Goal: Transaction & Acquisition: Purchase product/service

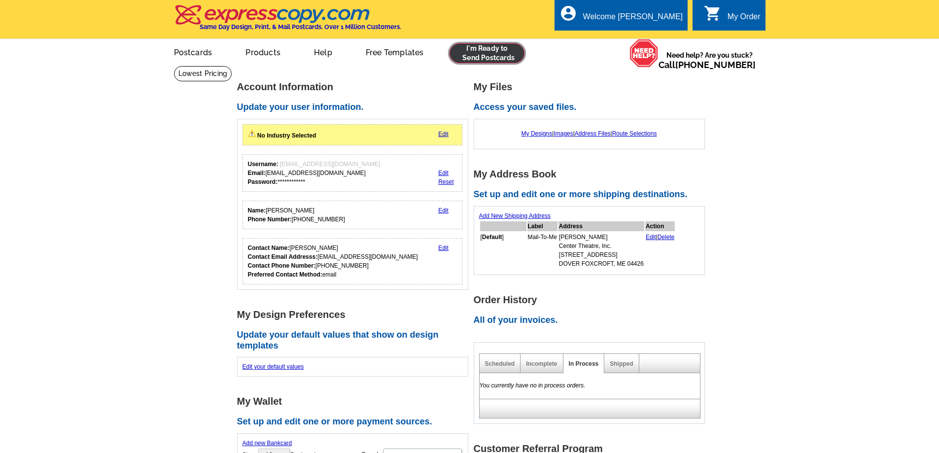
click at [480, 53] on link at bounding box center [487, 53] width 75 height 20
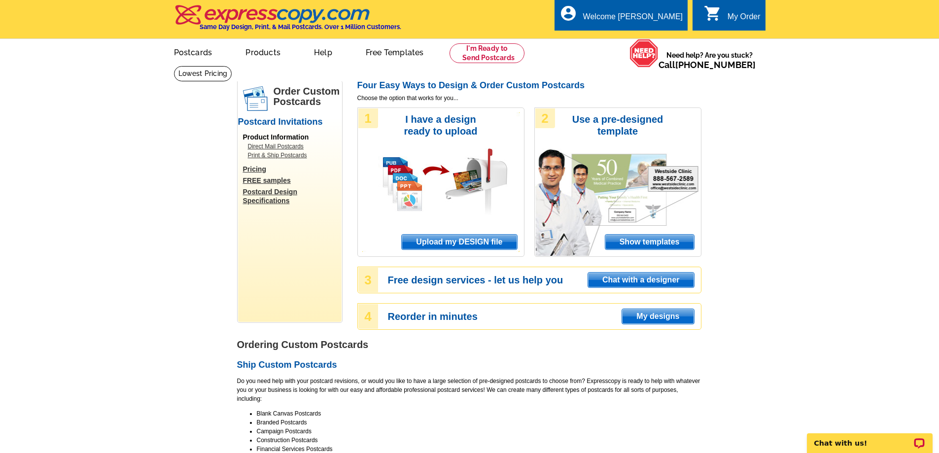
click at [433, 245] on span "Upload my DESIGN file" at bounding box center [459, 242] width 115 height 15
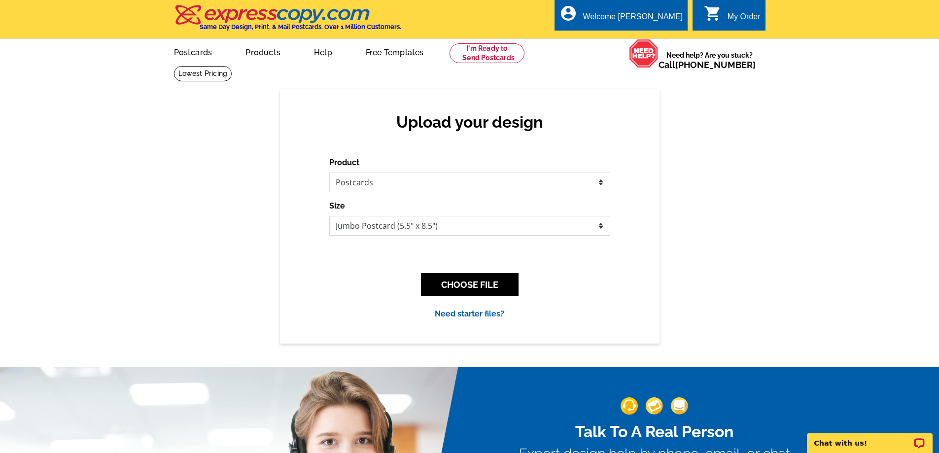
click at [364, 225] on select "Jumbo Postcard (5.5" x 8.5") Regular Postcard (4.25" x 5.6") Panoramic Postcard…" at bounding box center [469, 226] width 281 height 20
click at [473, 289] on button "CHOOSE FILE" at bounding box center [470, 284] width 98 height 23
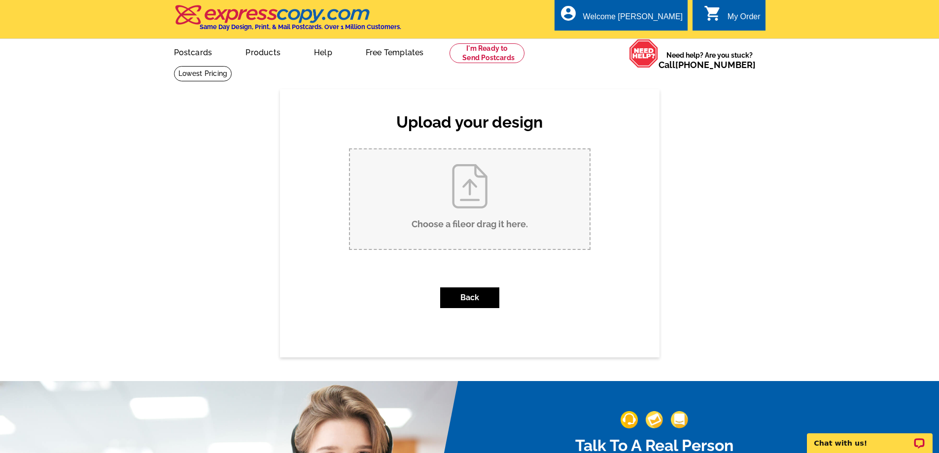
click at [460, 217] on input "Choose a file or drag it here ." at bounding box center [470, 199] width 240 height 100
type input "C:\fakepath\2025 Harvest Gala Postcard Front.pdf"
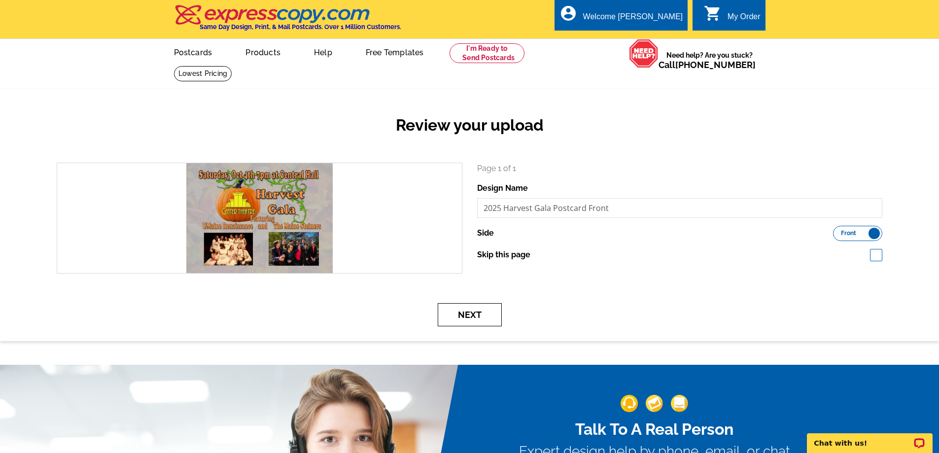
click at [461, 318] on button "Next" at bounding box center [470, 314] width 64 height 23
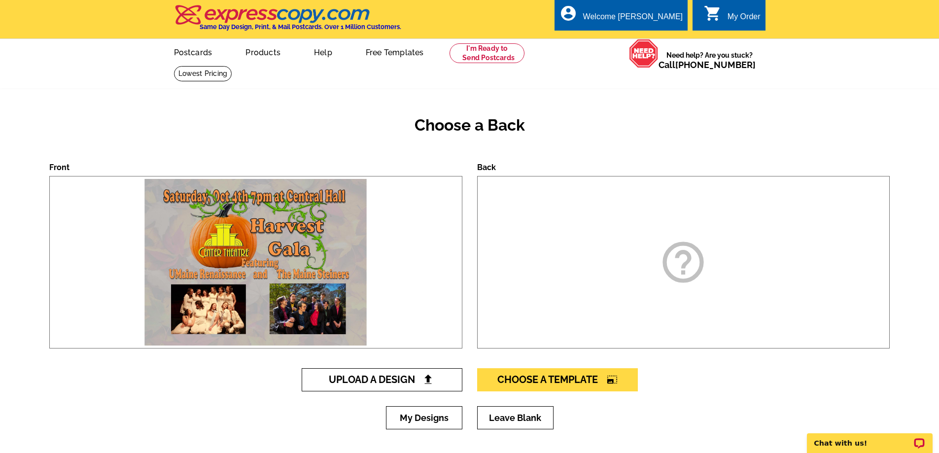
click at [404, 382] on span "Upload A Design" at bounding box center [382, 380] width 106 height 12
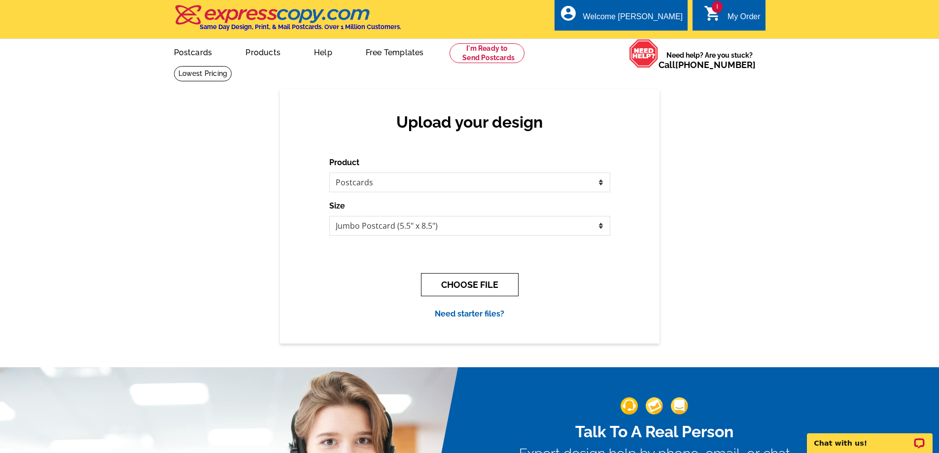
click at [468, 281] on button "CHOOSE FILE" at bounding box center [470, 284] width 98 height 23
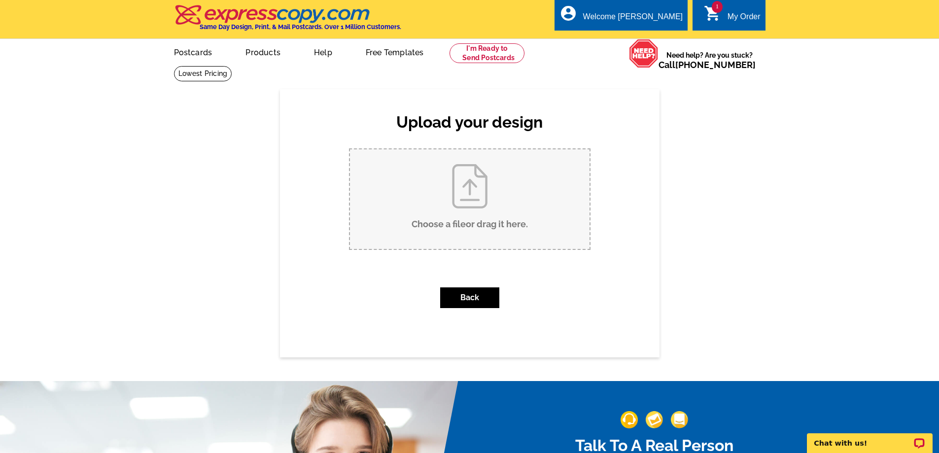
click at [461, 219] on input "Choose a file or drag it here ." at bounding box center [470, 199] width 240 height 100
type input "C:\fakepath\2025 Harvest Gala Postcard back.pdf"
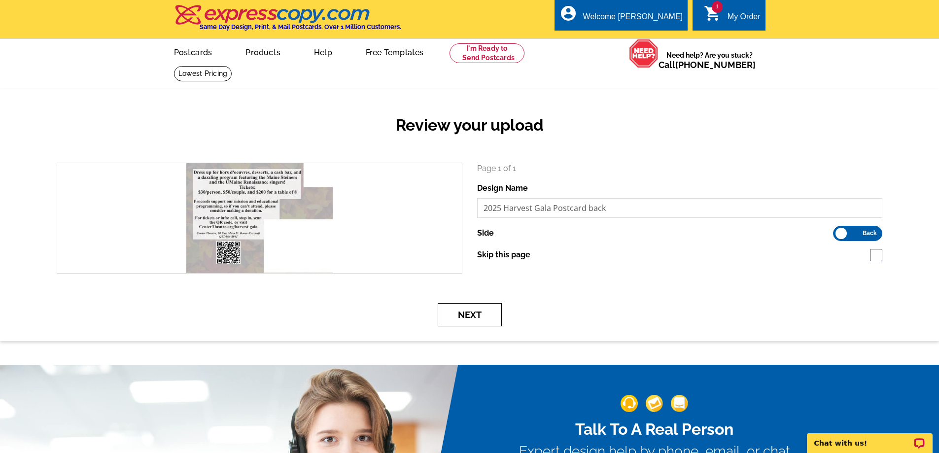
click at [480, 312] on button "Next" at bounding box center [470, 314] width 64 height 23
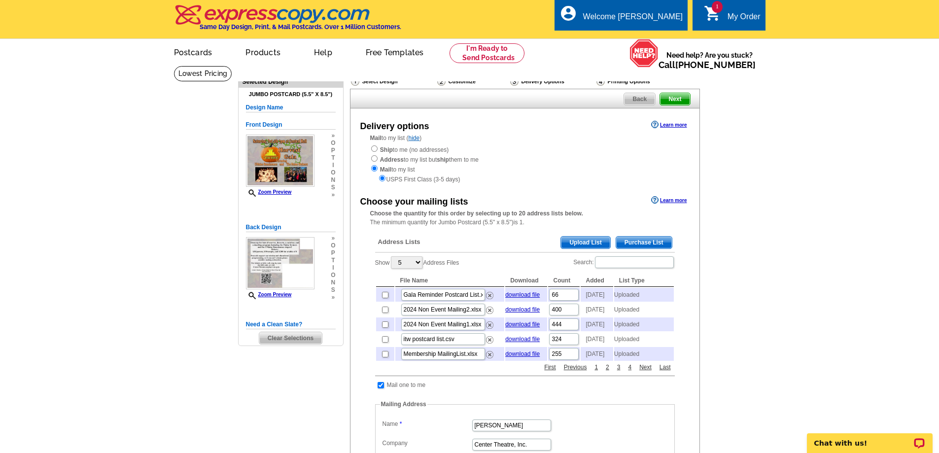
click at [594, 243] on span "Upload List" at bounding box center [585, 243] width 49 height 12
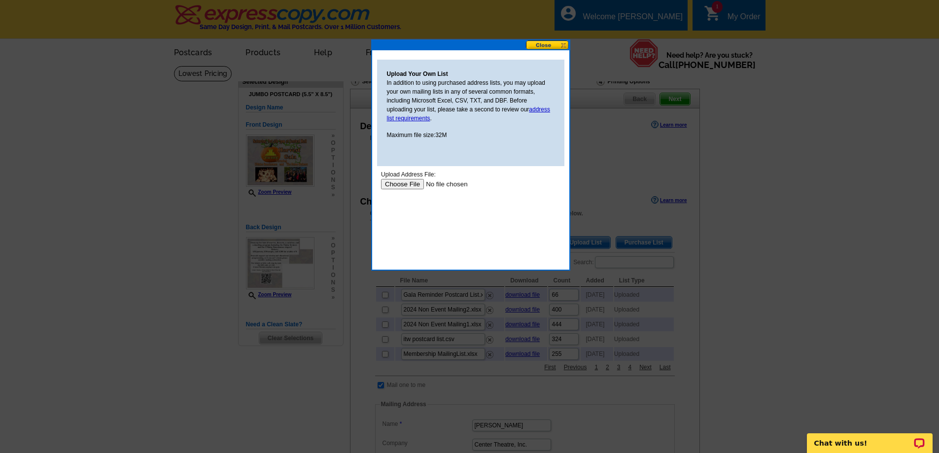
click at [400, 186] on input "file" at bounding box center [443, 184] width 125 height 10
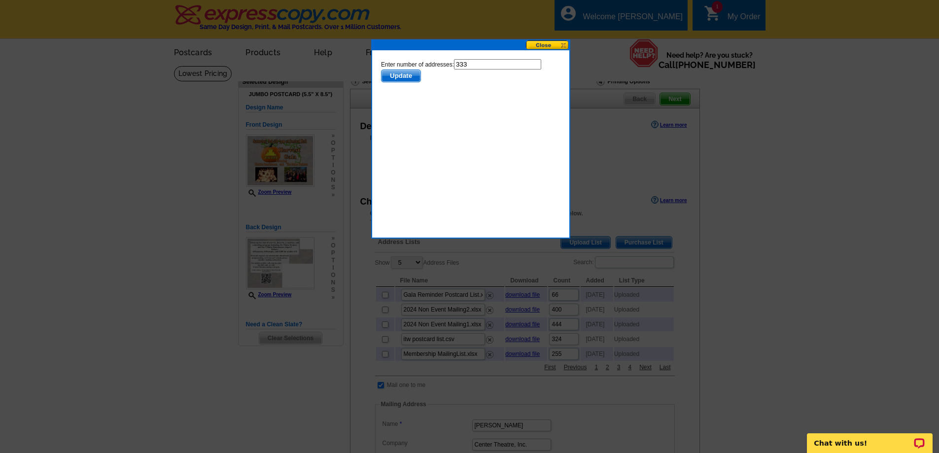
click at [400, 76] on span "Update" at bounding box center [400, 76] width 39 height 12
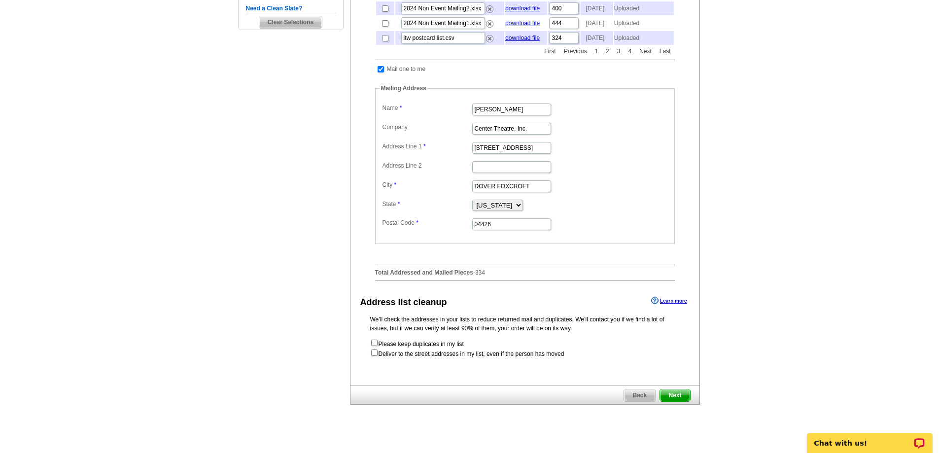
scroll to position [338, 0]
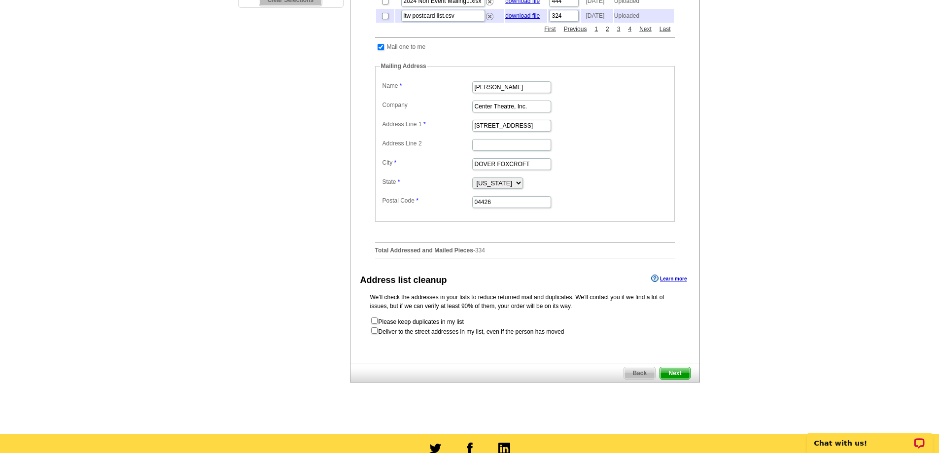
click at [672, 379] on span "Next" at bounding box center [675, 373] width 30 height 12
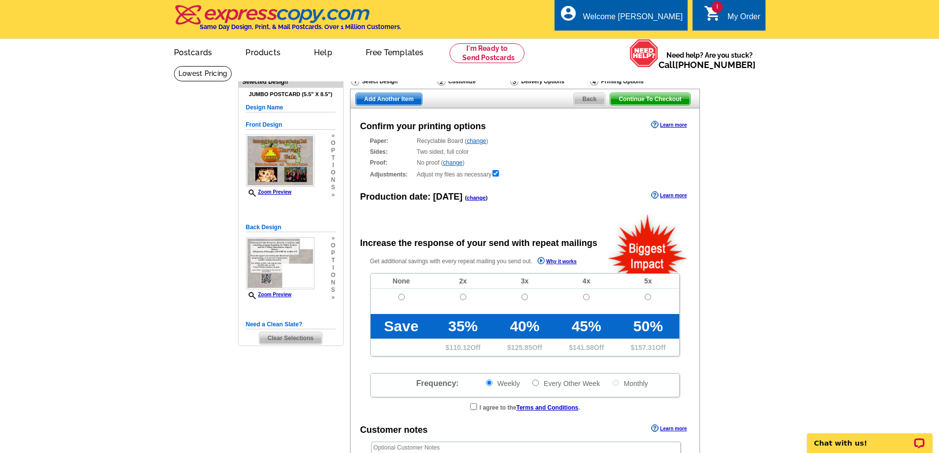
radio input "false"
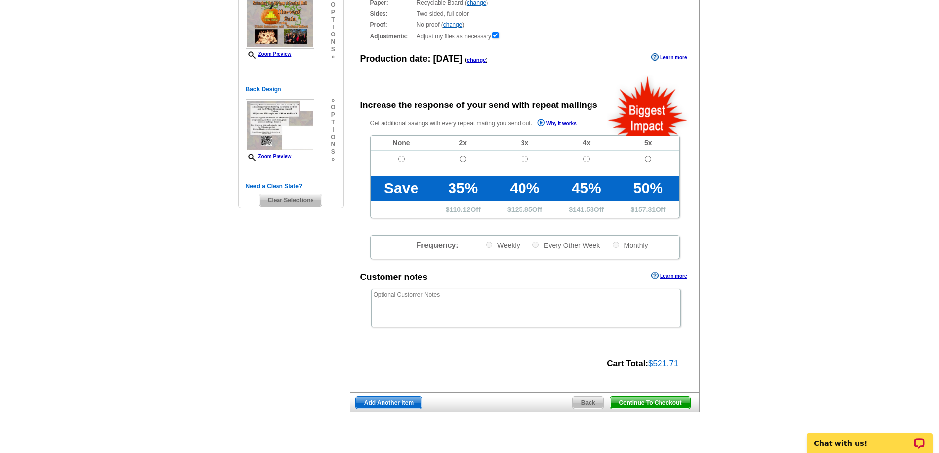
scroll to position [142, 0]
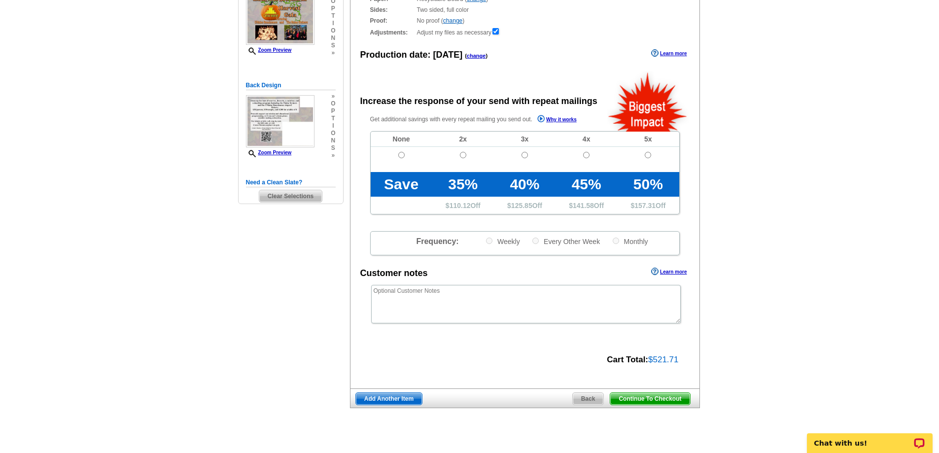
click at [583, 402] on span "Back" at bounding box center [588, 399] width 31 height 12
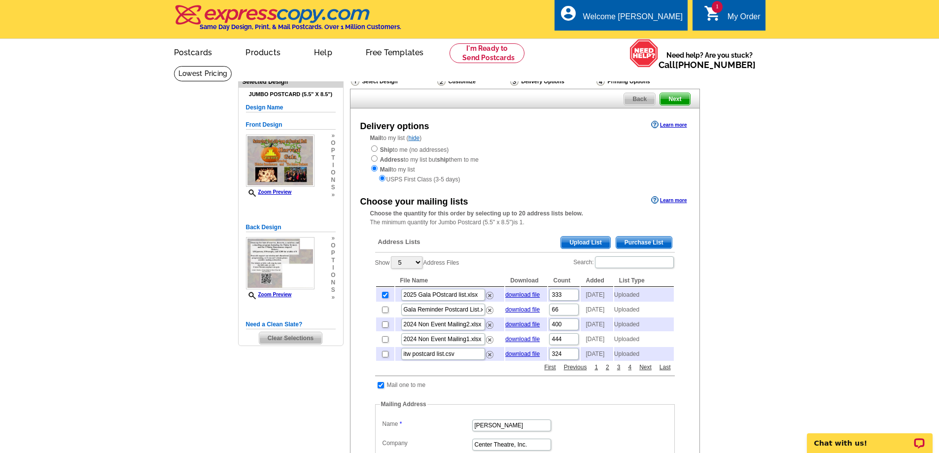
click at [589, 242] on span "Upload List" at bounding box center [585, 243] width 49 height 12
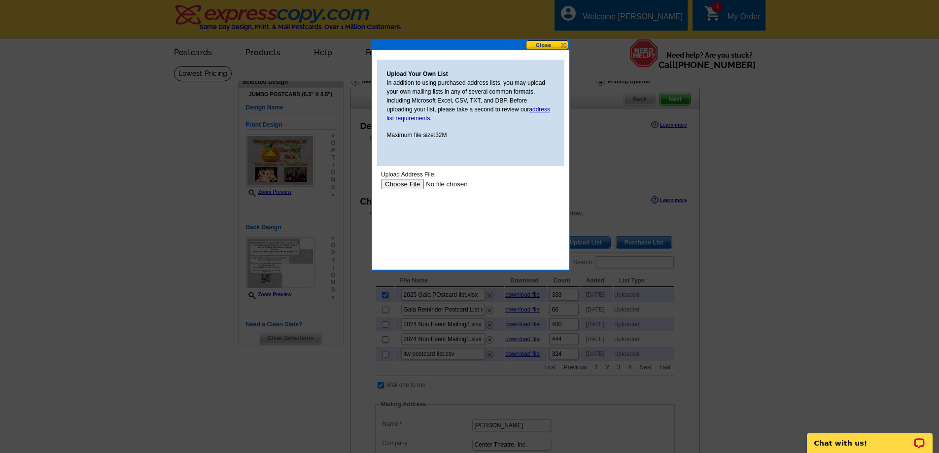
click at [403, 184] on input "file" at bounding box center [443, 184] width 125 height 10
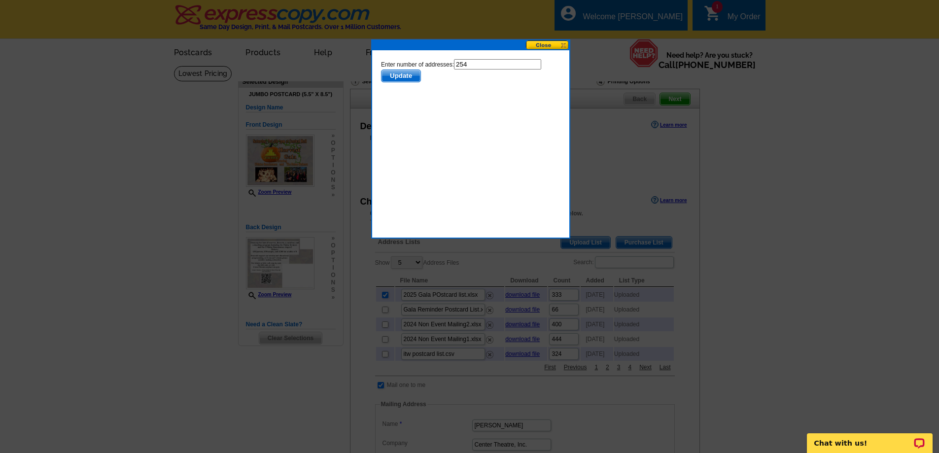
click at [396, 77] on span "Update" at bounding box center [400, 76] width 39 height 12
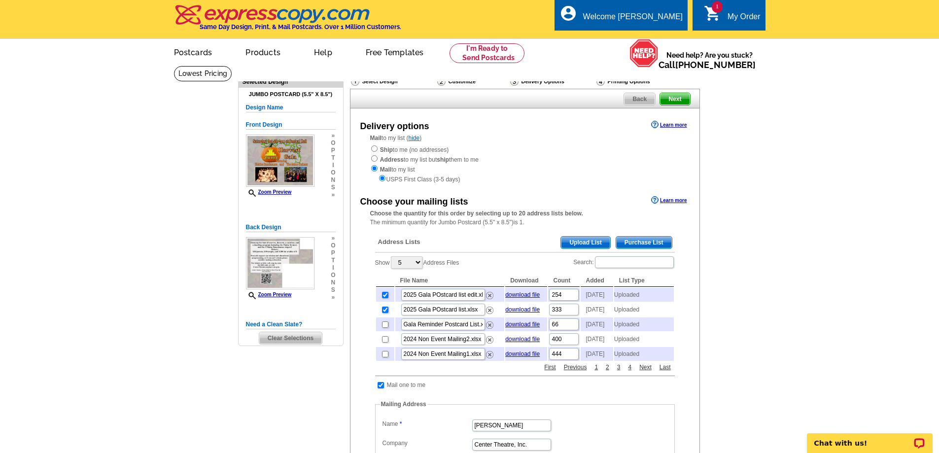
click at [386, 313] on input "checkbox" at bounding box center [385, 310] width 6 height 6
checkbox input "false"
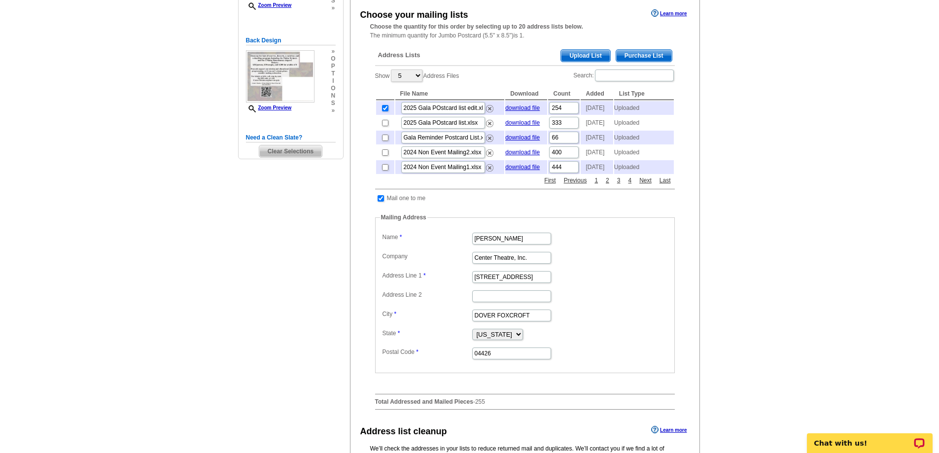
scroll to position [188, 0]
click at [382, 200] on input "checkbox" at bounding box center [381, 197] width 6 height 6
checkbox input "false"
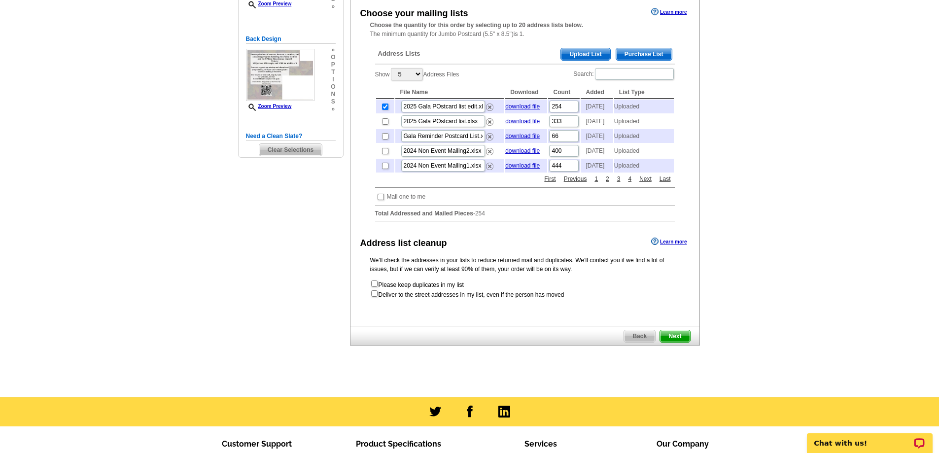
click at [681, 342] on span "Next" at bounding box center [675, 336] width 30 height 12
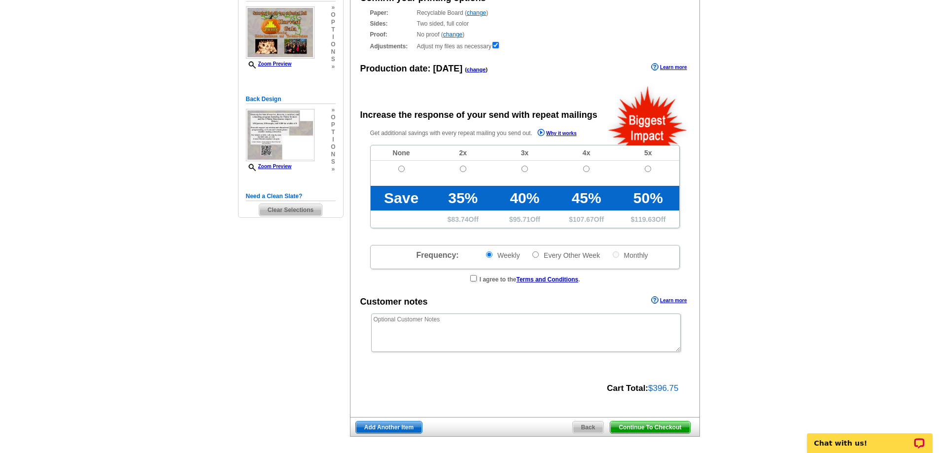
radio input "false"
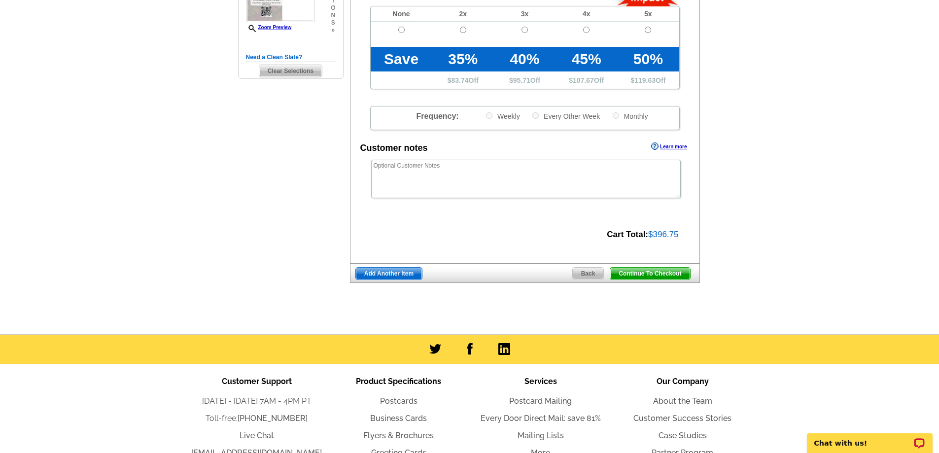
scroll to position [268, 0]
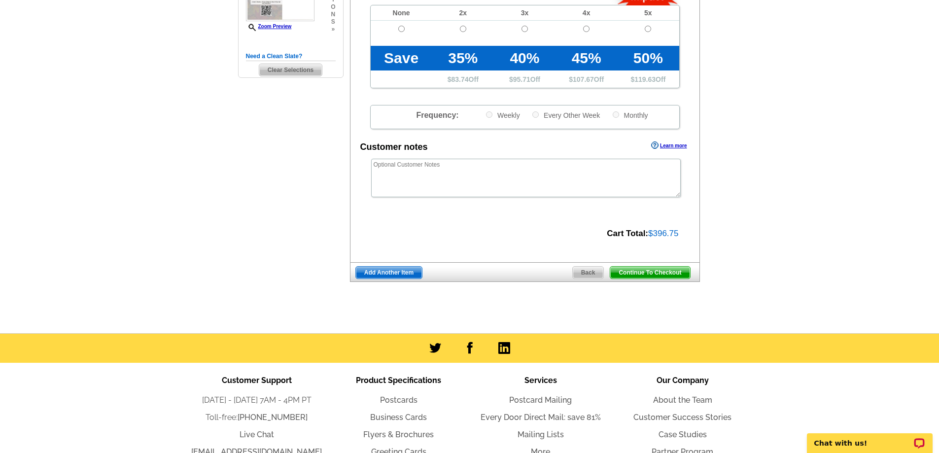
click at [649, 273] on span "Continue To Checkout" at bounding box center [649, 273] width 79 height 12
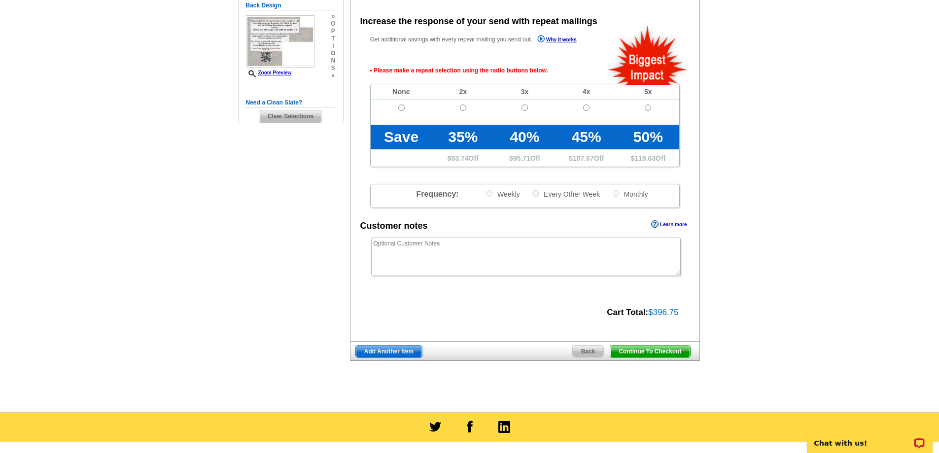
scroll to position [221, 0]
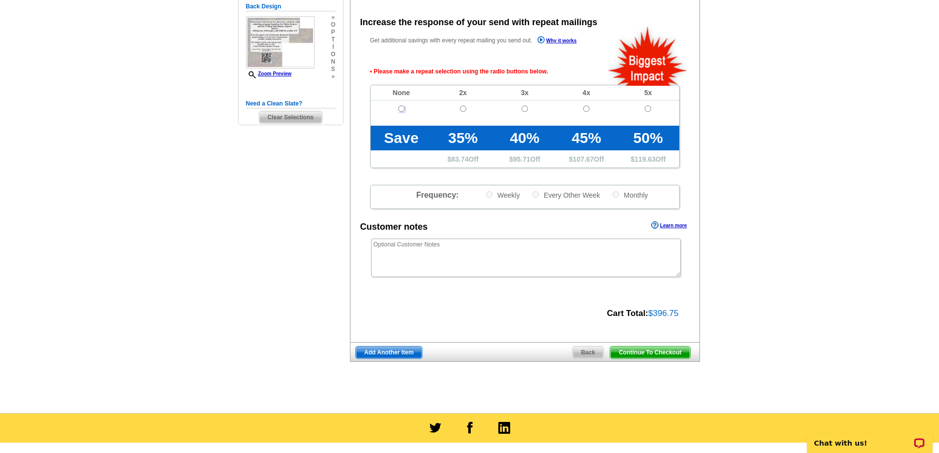
click at [404, 110] on input "radio" at bounding box center [401, 109] width 6 height 6
radio input "true"
click at [649, 351] on span "Continue To Checkout" at bounding box center [649, 353] width 79 height 12
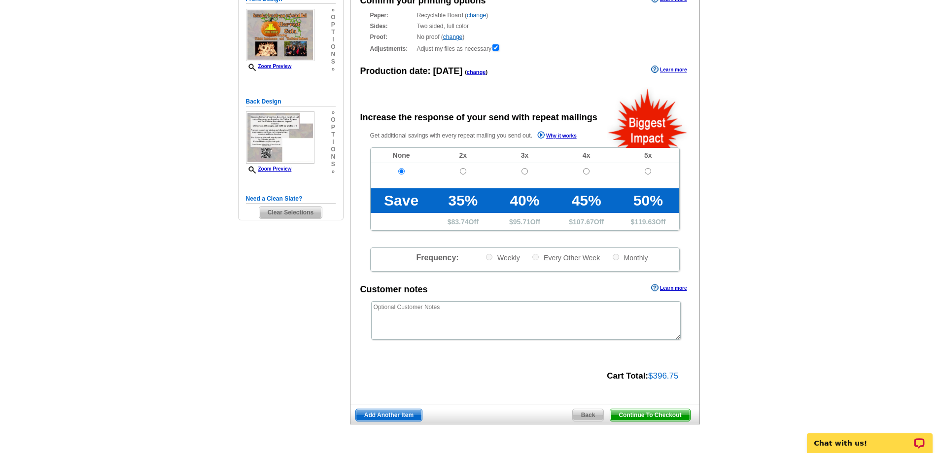
scroll to position [125, 0]
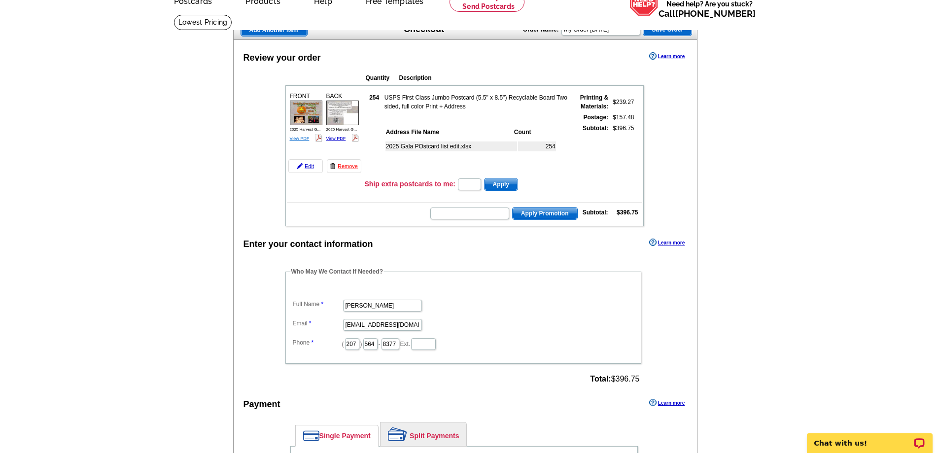
click at [298, 139] on link "View PDF" at bounding box center [300, 138] width 20 height 5
click at [350, 115] on img at bounding box center [342, 113] width 33 height 25
click at [472, 187] on input "text" at bounding box center [469, 184] width 23 height 12
type input "30"
click at [503, 186] on span "Apply" at bounding box center [501, 184] width 33 height 12
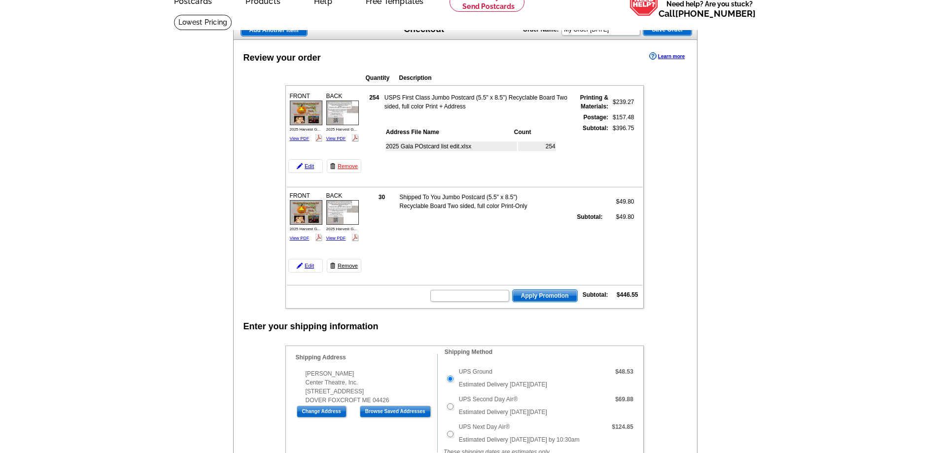
click at [349, 266] on link "Remove" at bounding box center [344, 266] width 35 height 14
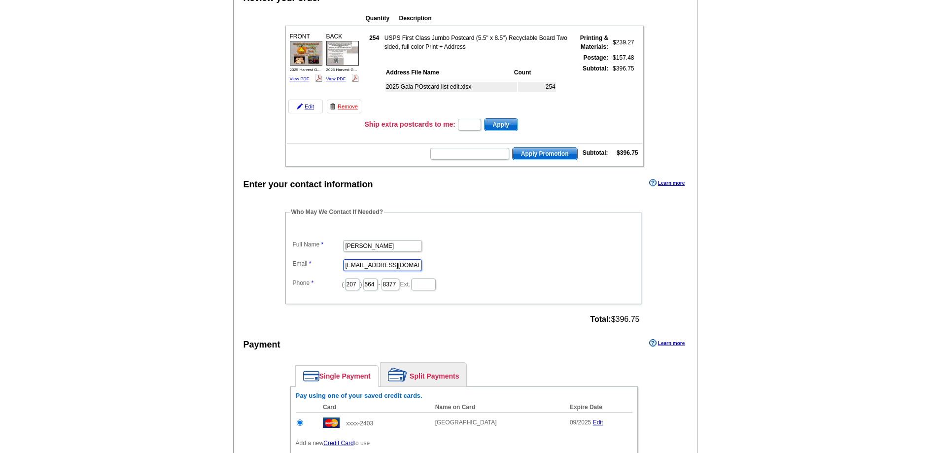
drag, startPoint x: 410, startPoint y: 267, endPoint x: 323, endPoint y: 267, distance: 86.8
click at [323, 267] on dl "Full Name Myers Email pwm04481@gmail.com Phone ( 207 ) 564 - 8377 Ext." at bounding box center [463, 258] width 346 height 67
type input "[EMAIL_ADDRESS][DOMAIN_NAME]"
click at [399, 286] on input "8377" at bounding box center [391, 285] width 18 height 12
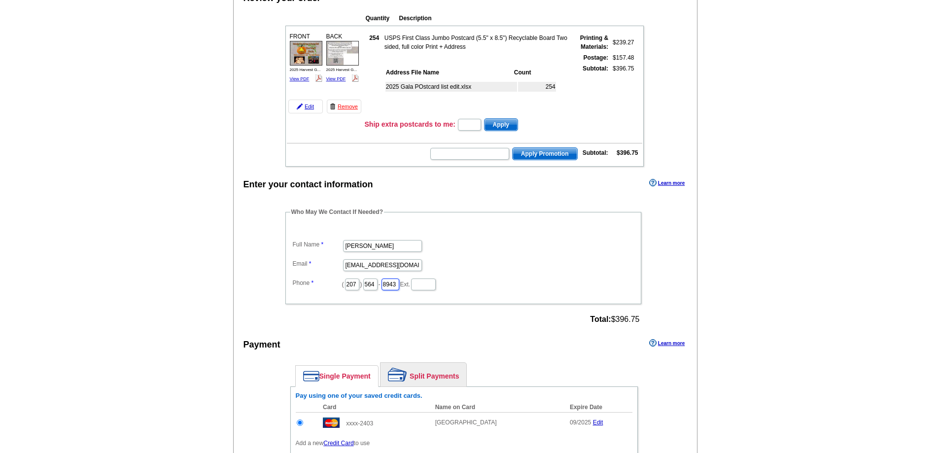
type input "8943"
click at [202, 309] on main "Add Another Item Checkout Order Name: My Order 2025-08-19 Save Order Review you…" at bounding box center [469, 267] width 939 height 625
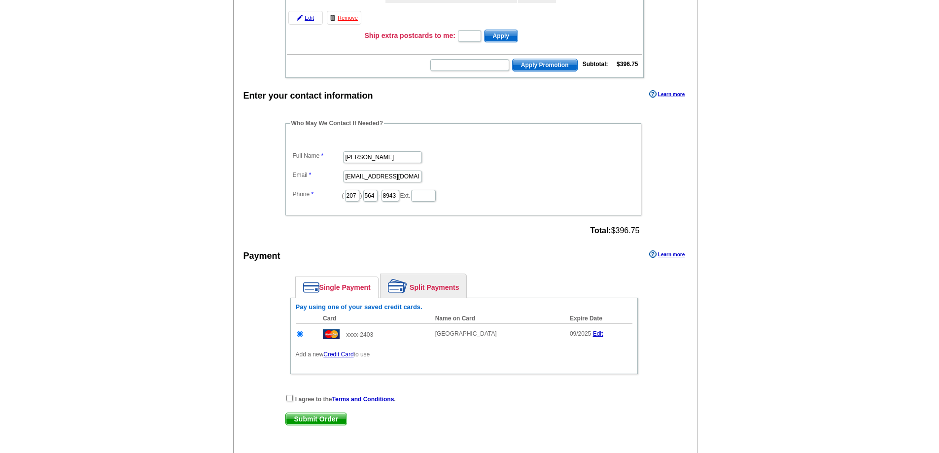
scroll to position [222, 0]
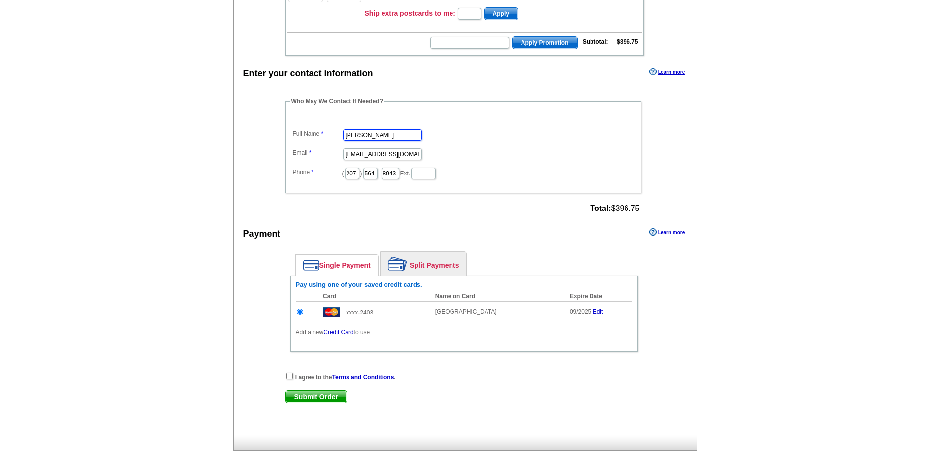
click at [352, 134] on input "Myers" at bounding box center [382, 135] width 79 height 12
type input "[PERSON_NAME]"
click at [337, 333] on link "Credit Card" at bounding box center [338, 332] width 30 height 7
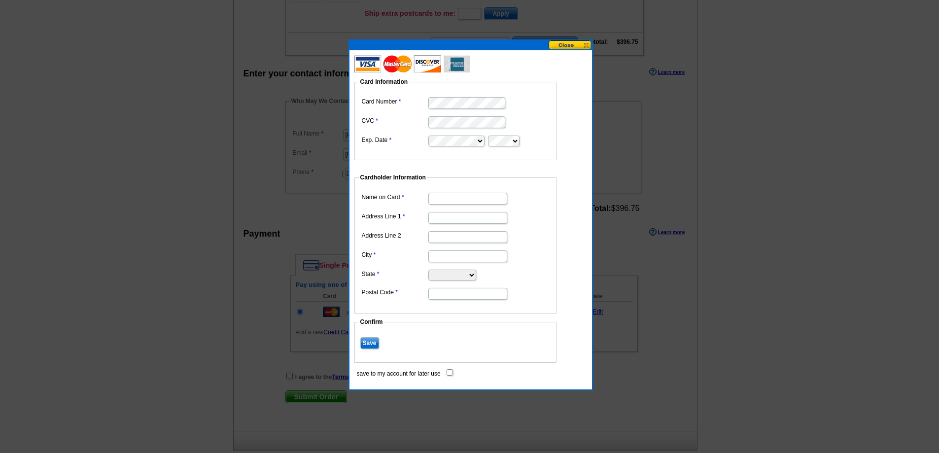
click at [453, 189] on fieldset "Cardholder Information Name on Card Address Line 1 Address Line 2 City State Al…" at bounding box center [456, 243] width 202 height 141
click at [452, 197] on input "Name on Card" at bounding box center [467, 199] width 79 height 12
type input "[PERSON_NAME]"
type input "[STREET_ADDRESS]"
type input "Dover Foxcroft"
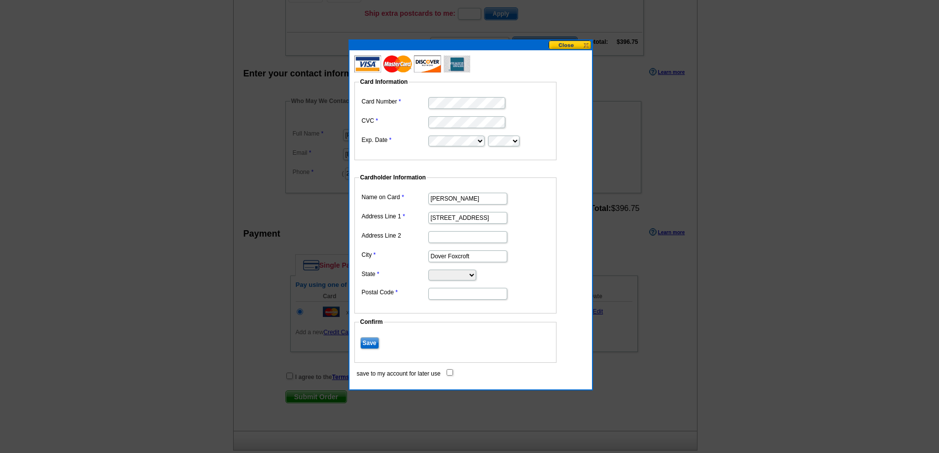
select select "ME"
type input "04426"
click at [367, 341] on input "Save" at bounding box center [369, 343] width 19 height 12
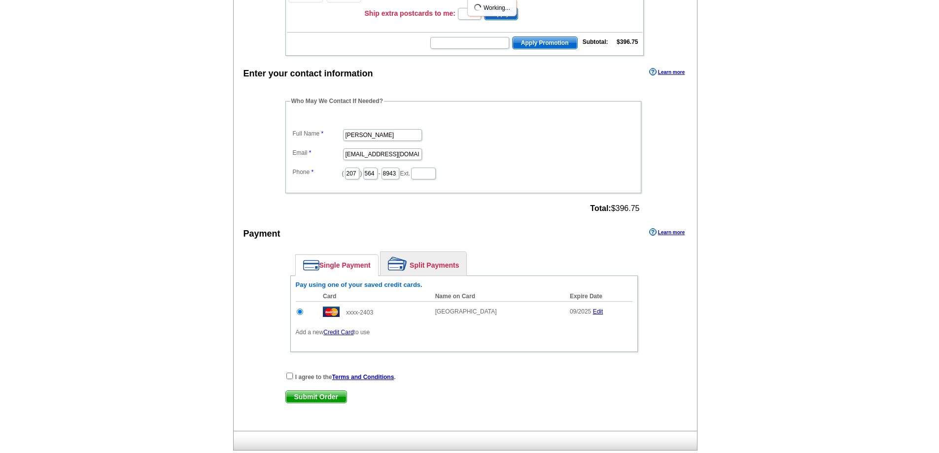
click at [288, 362] on div "Single Payment Split Payments Pay using one of your saved credit cards. Card Na…" at bounding box center [464, 304] width 357 height 115
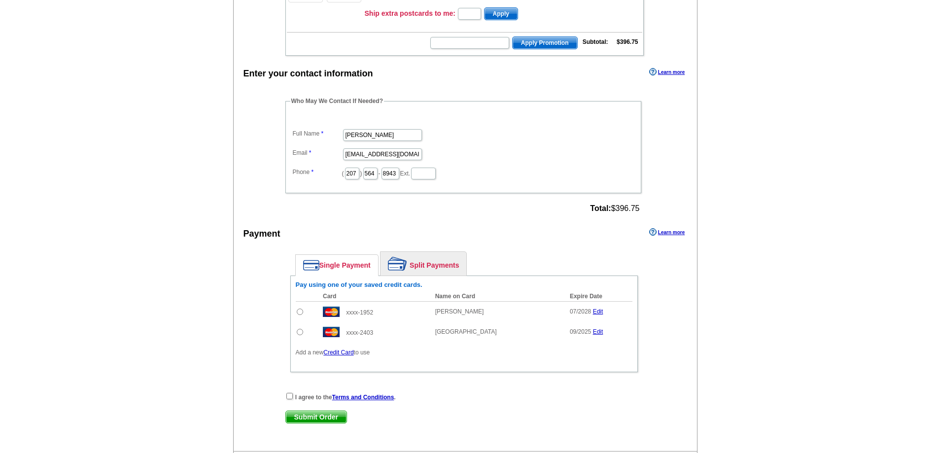
click at [301, 313] on input "radio" at bounding box center [300, 312] width 6 height 6
radio input "true"
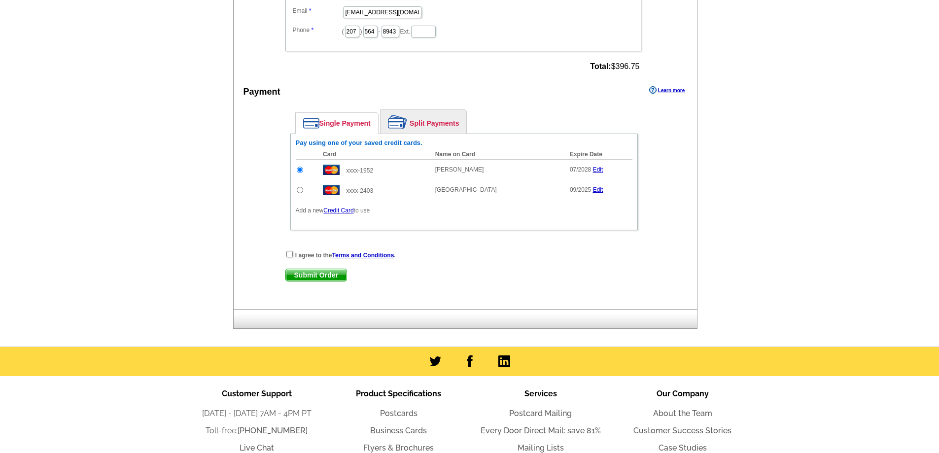
scroll to position [367, 0]
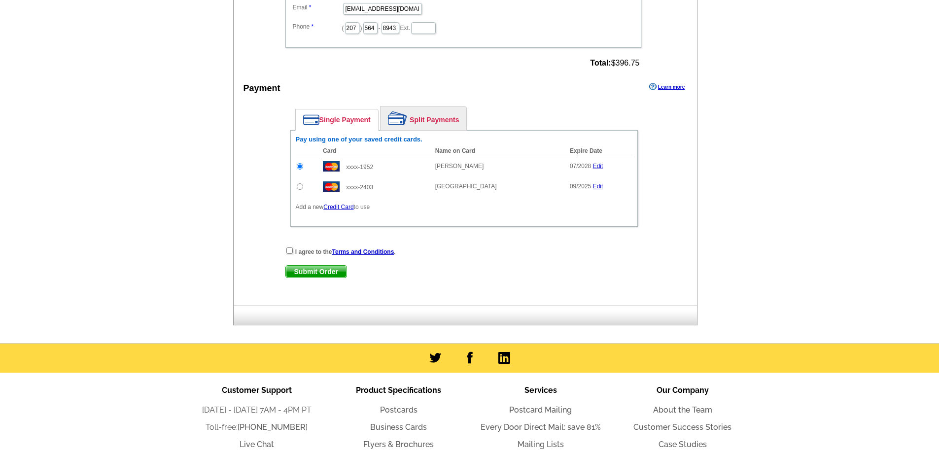
click at [303, 268] on span "Submit Order" at bounding box center [316, 272] width 61 height 12
click at [289, 250] on input "checkbox" at bounding box center [289, 251] width 6 height 6
checkbox input "true"
click at [302, 271] on span "Submit Order" at bounding box center [316, 272] width 61 height 12
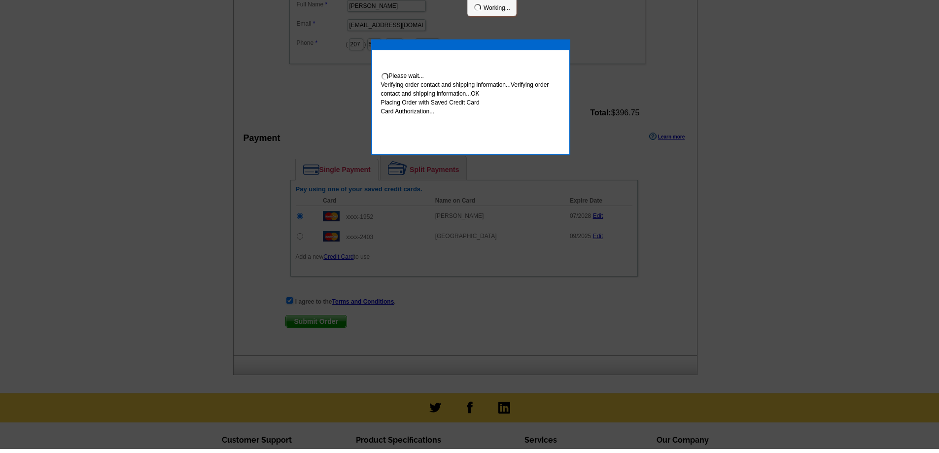
scroll to position [363, 0]
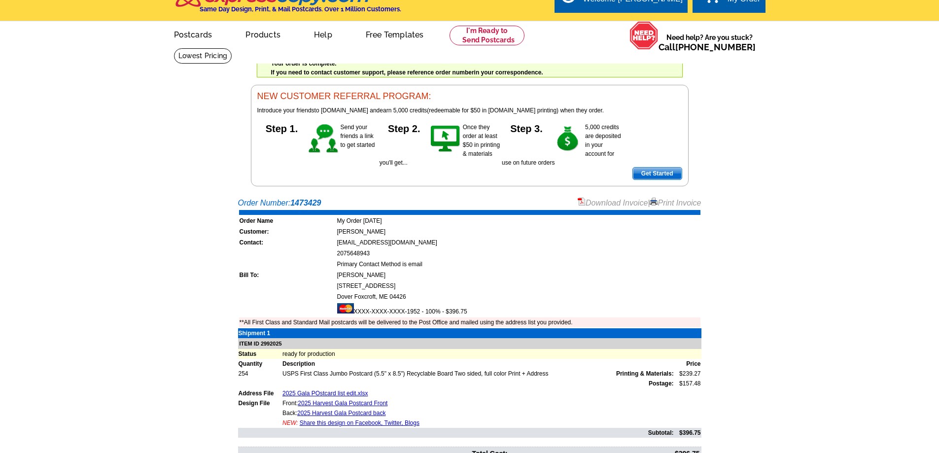
scroll to position [18, 0]
click at [620, 202] on link "Download Invoice" at bounding box center [613, 202] width 70 height 8
